Goal: Task Accomplishment & Management: Use online tool/utility

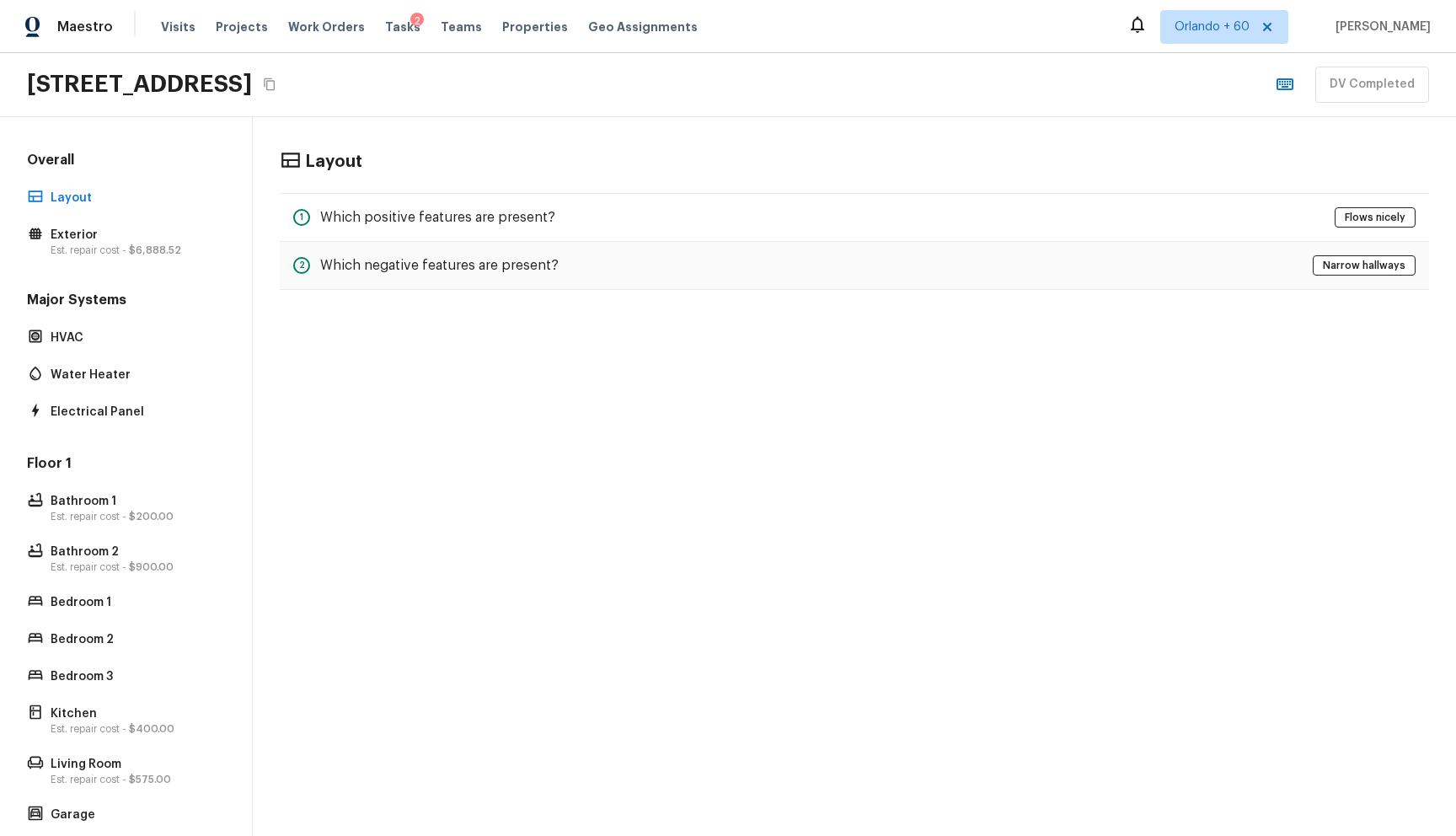
scroll to position [176, 0]
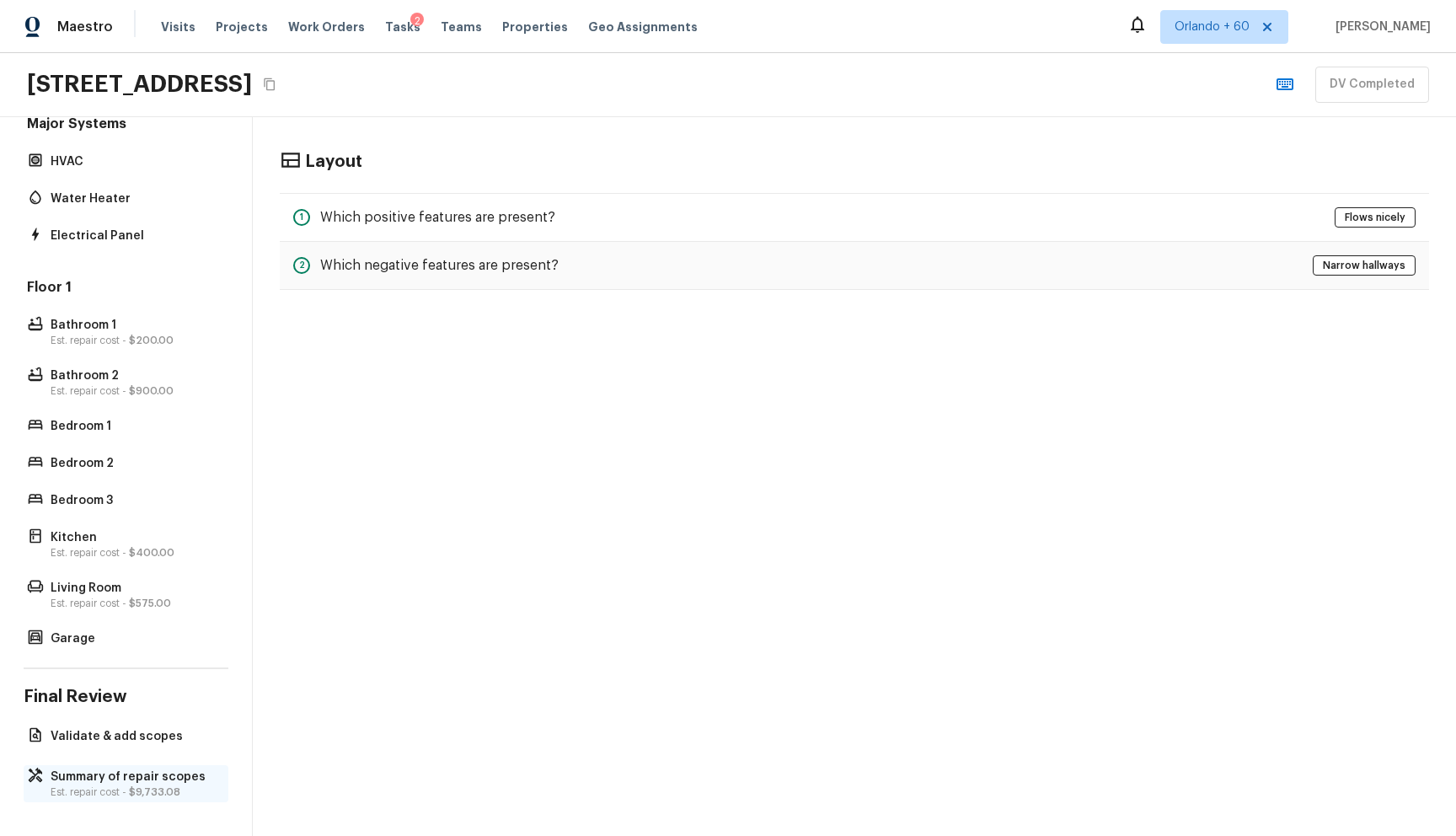
click at [99, 782] on p "Summary of repair scopes" at bounding box center [134, 778] width 168 height 17
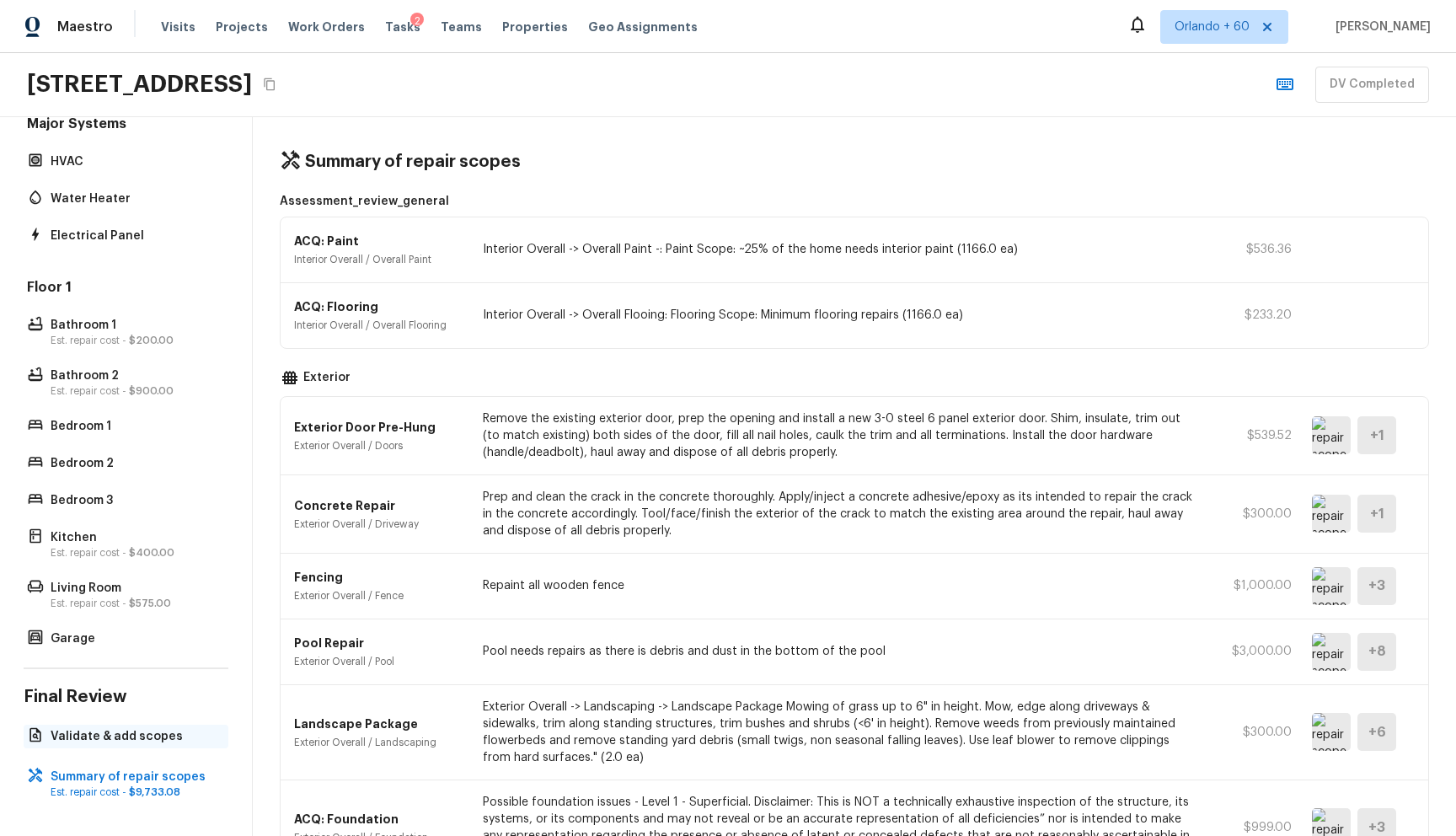
click at [107, 735] on p "Validate & add scopes" at bounding box center [134, 737] width 168 height 17
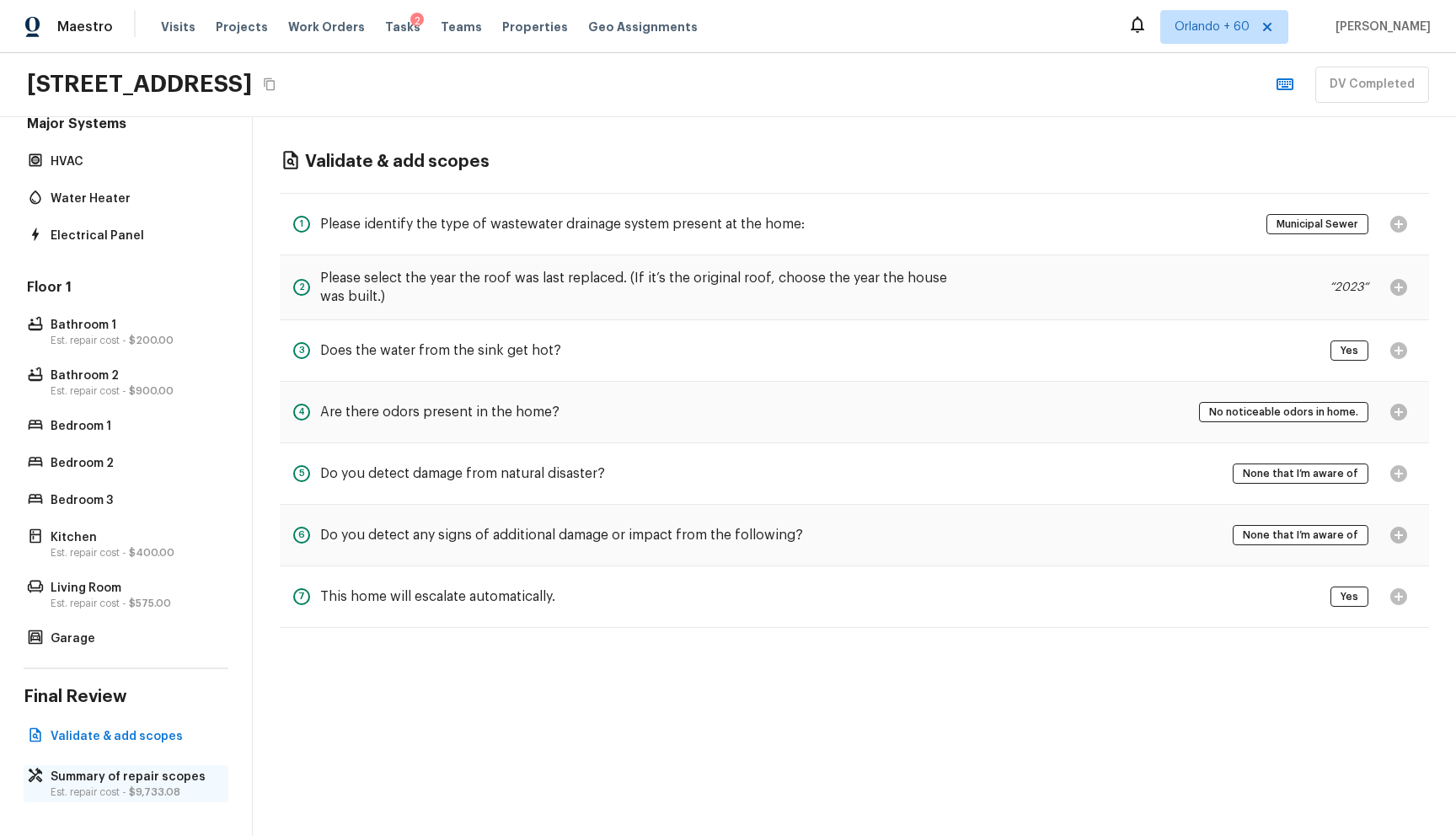
click at [124, 777] on p "Summary of repair scopes" at bounding box center [134, 778] width 168 height 17
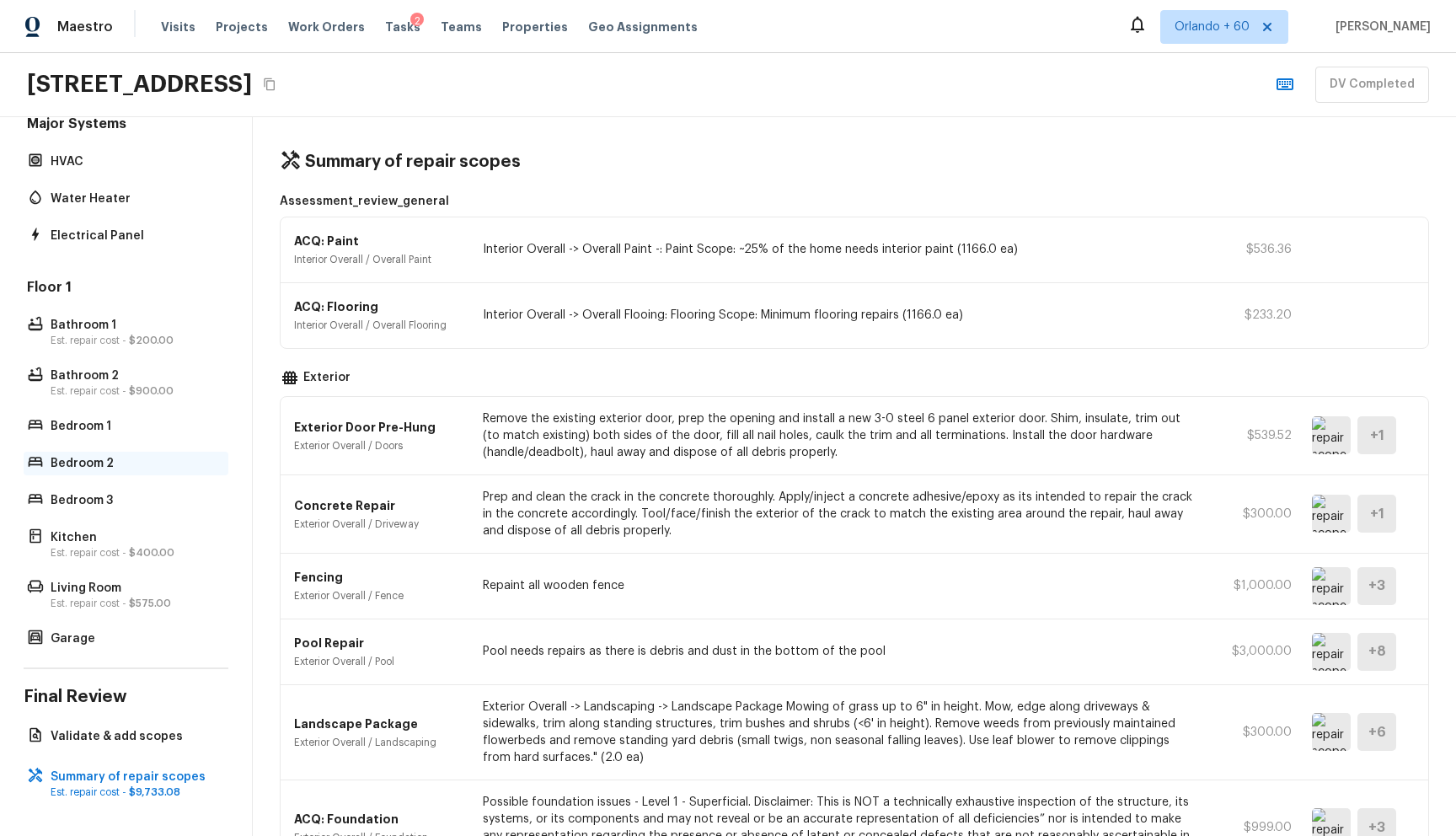
scroll to position [0, 0]
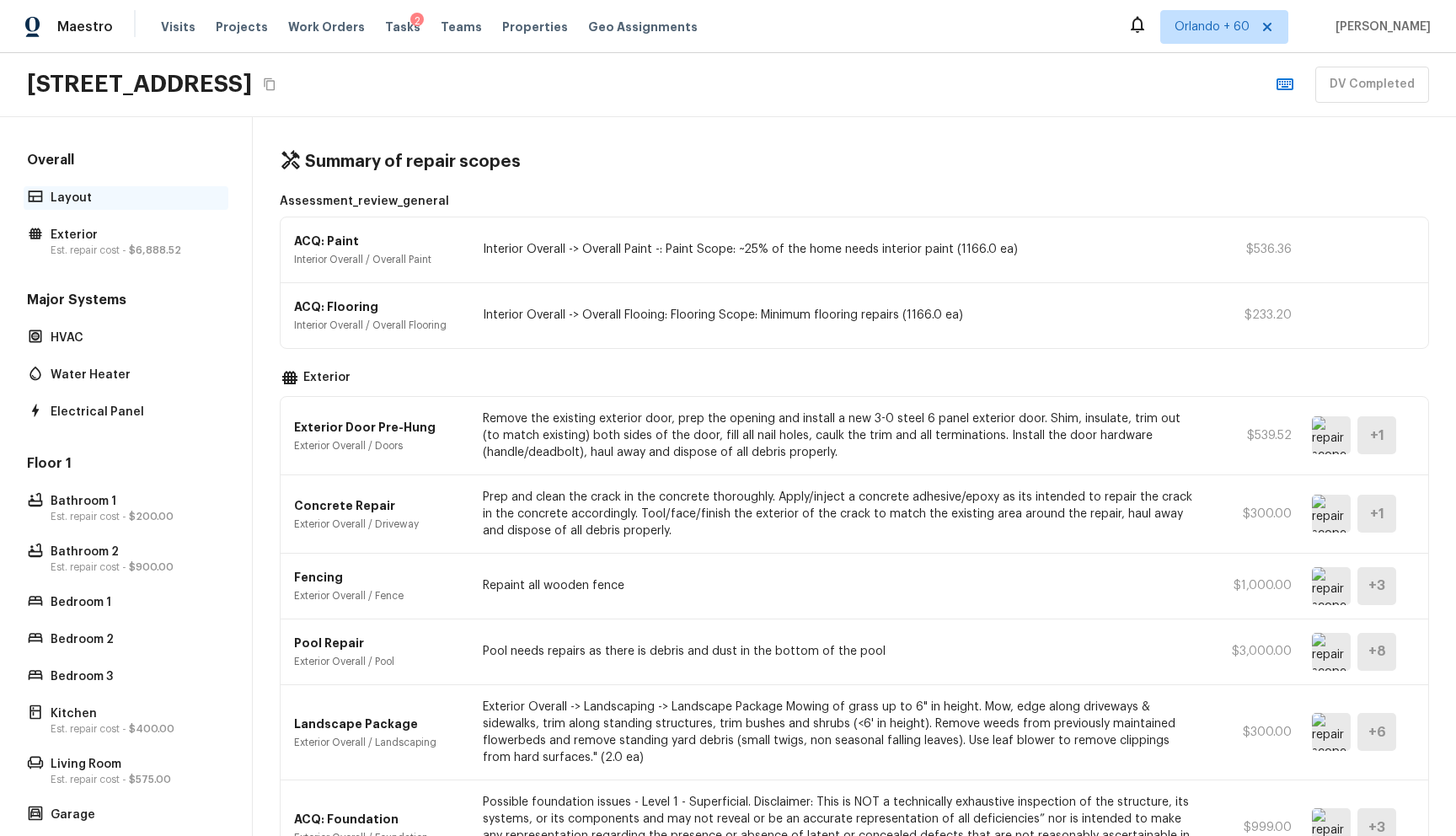
click at [139, 198] on p "Layout" at bounding box center [134, 198] width 168 height 17
